Goal: Check status

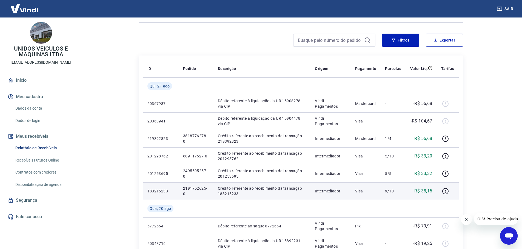
scroll to position [82, 0]
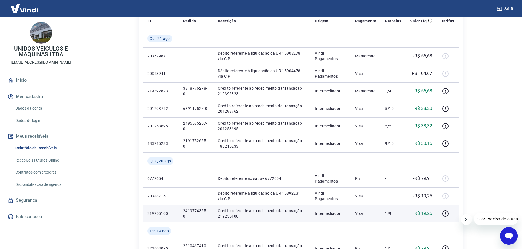
click at [195, 209] on p "2419774325-0" at bounding box center [196, 213] width 26 height 11
copy p "2419774325"
